Goal: Check status

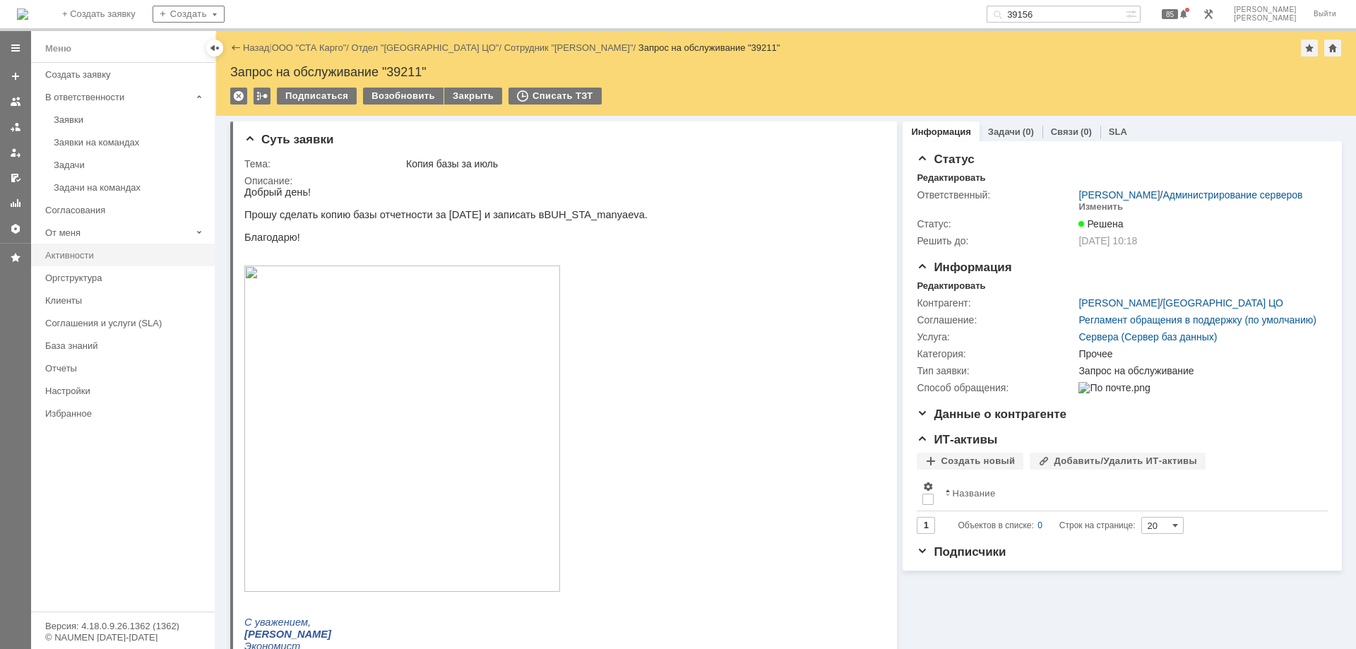
click at [62, 254] on div "Активности" at bounding box center [125, 255] width 161 height 11
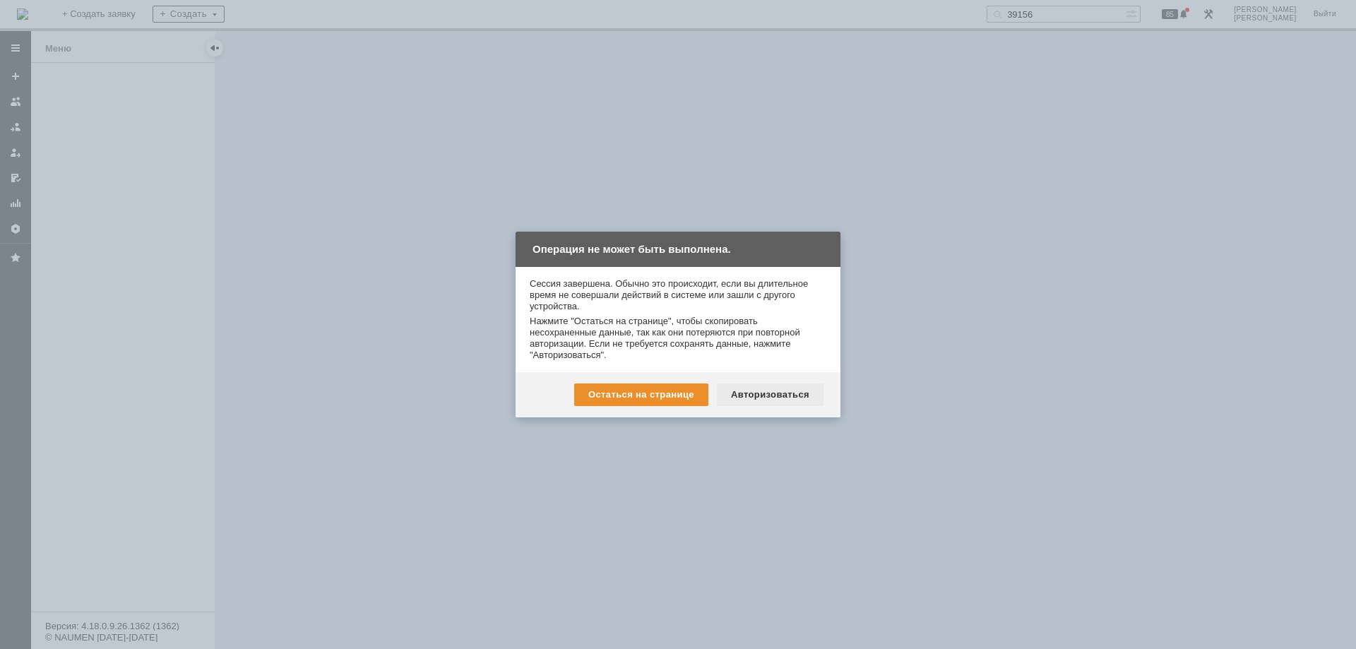
click at [773, 395] on div "Авторизоваться" at bounding box center [770, 395] width 107 height 23
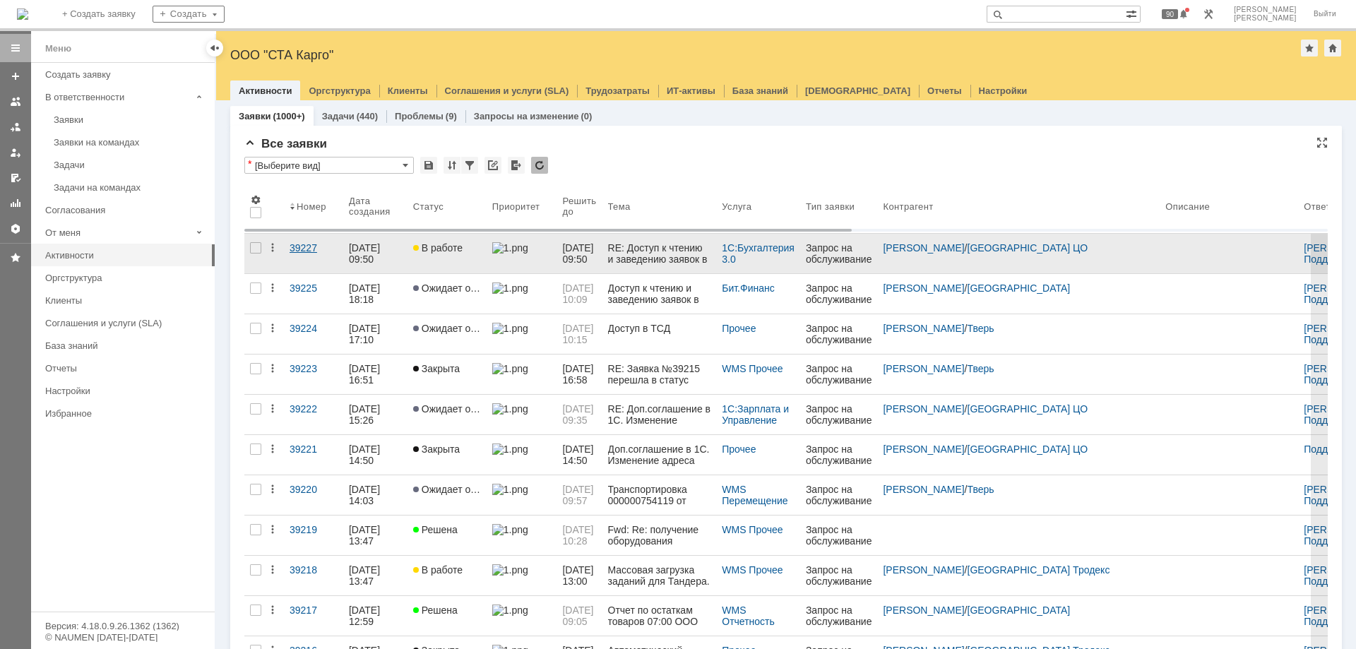
click at [300, 246] on div "39227" at bounding box center [314, 247] width 48 height 11
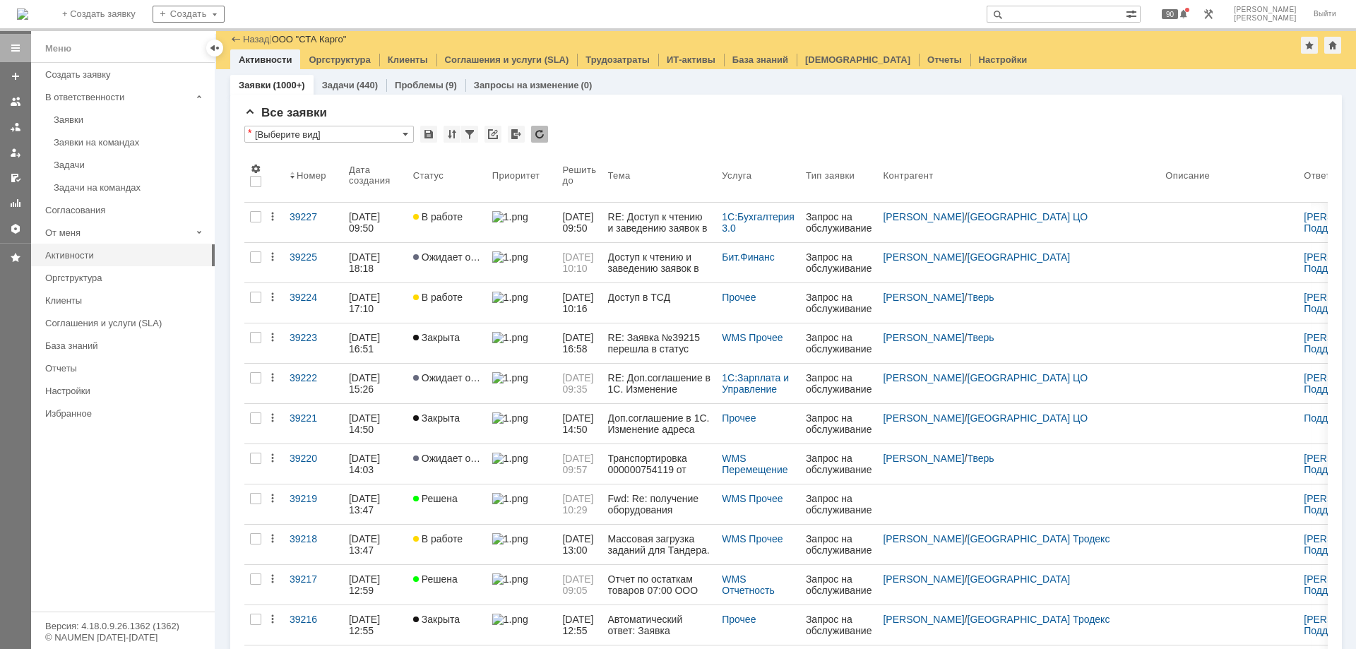
click at [1068, 13] on input "text" at bounding box center [1056, 14] width 139 height 17
paste input "39077"
type input "39077"
click at [1082, 13] on input "39077" at bounding box center [1056, 14] width 139 height 17
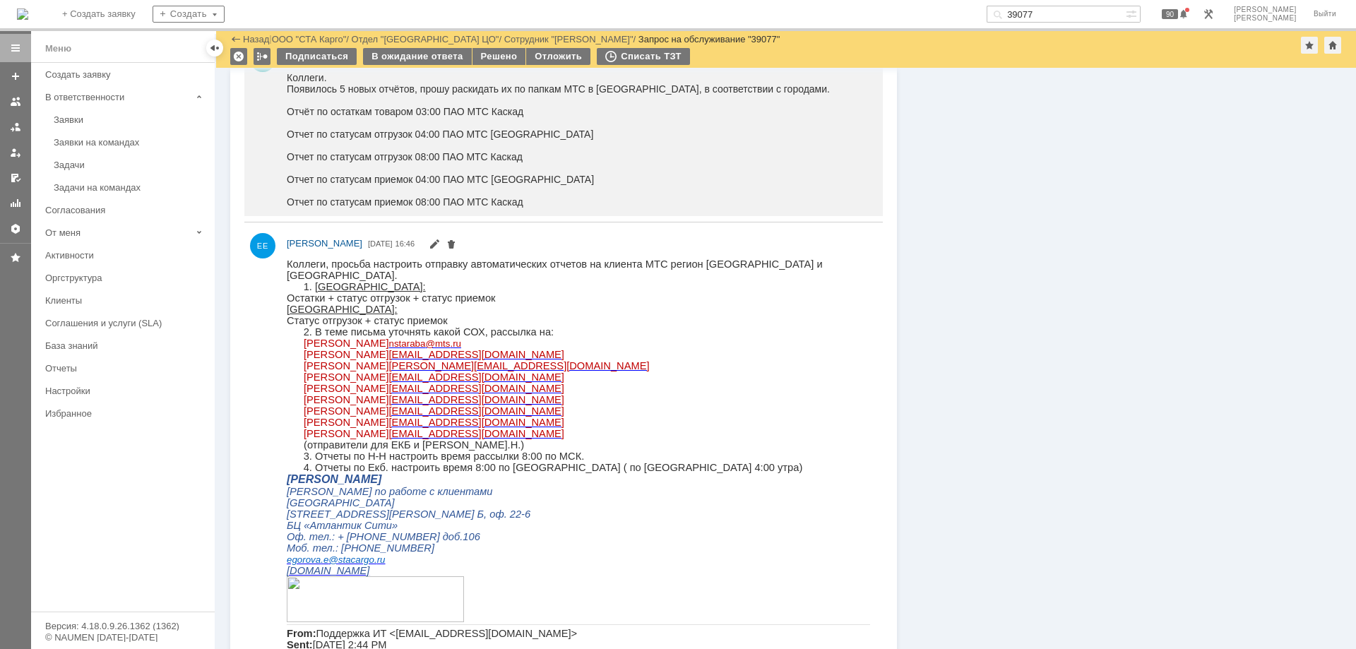
scroll to position [495, 0]
